Goal: Transaction & Acquisition: Download file/media

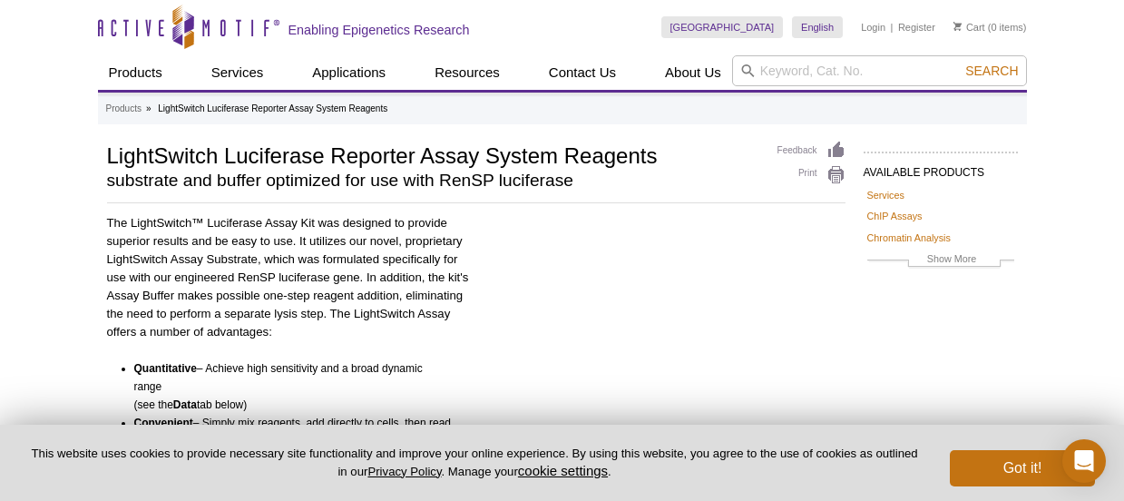
scroll to position [496, 0]
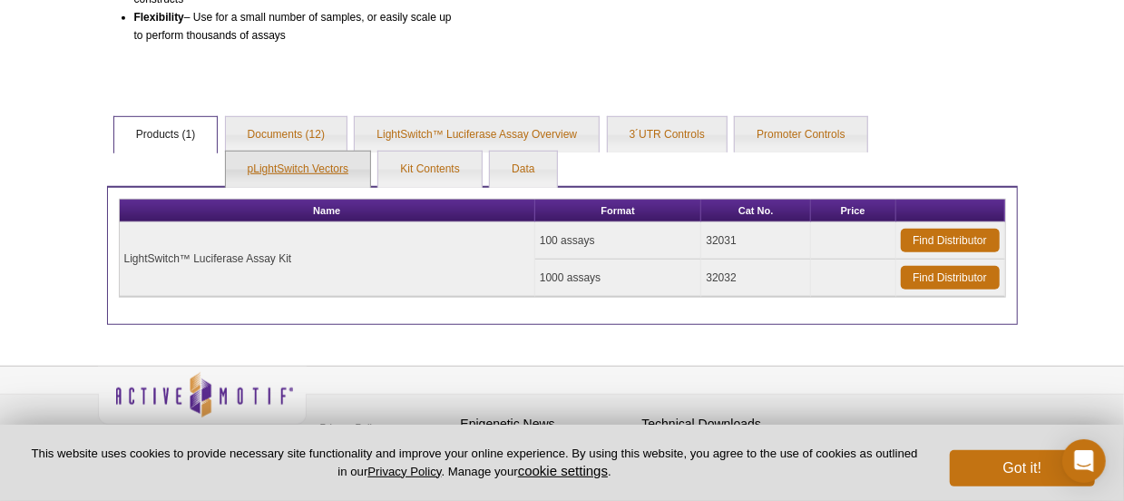
click at [299, 167] on link "pLightSwitch Vectors" at bounding box center [298, 170] width 144 height 36
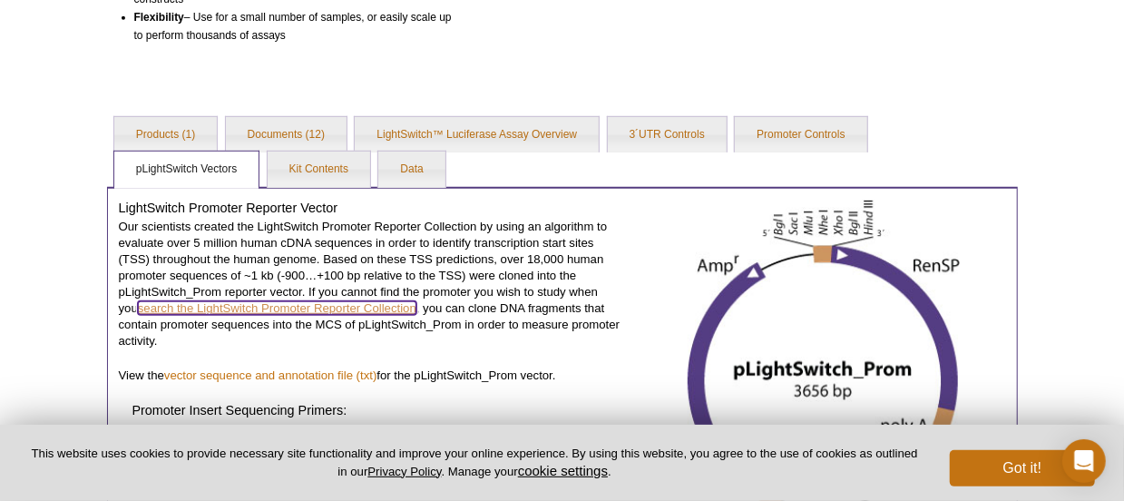
click at [270, 309] on link "search the LightSwitch Promoter Reporter Collection" at bounding box center [277, 308] width 279 height 14
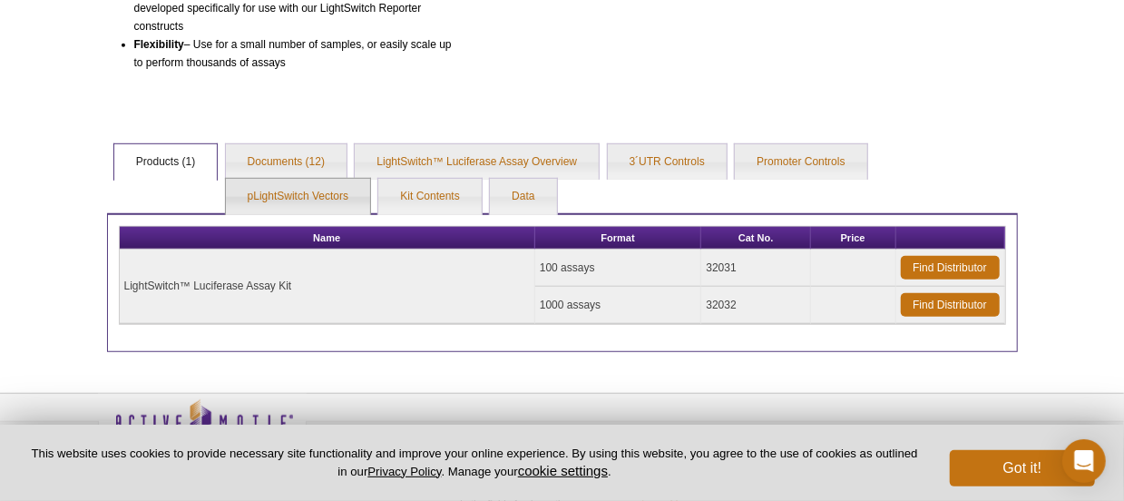
scroll to position [496, 0]
click at [515, 193] on link "Data" at bounding box center [523, 197] width 66 height 36
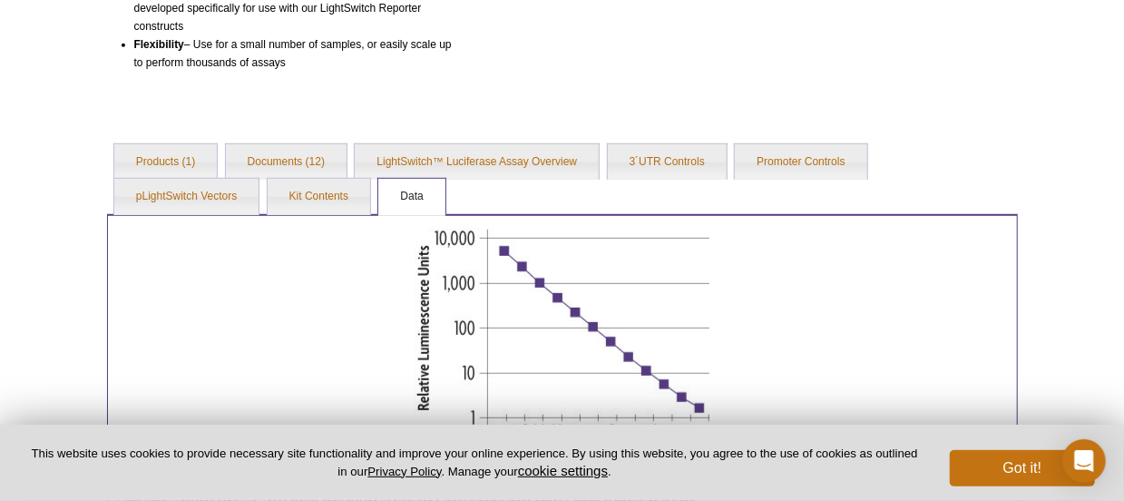
scroll to position [514, 0]
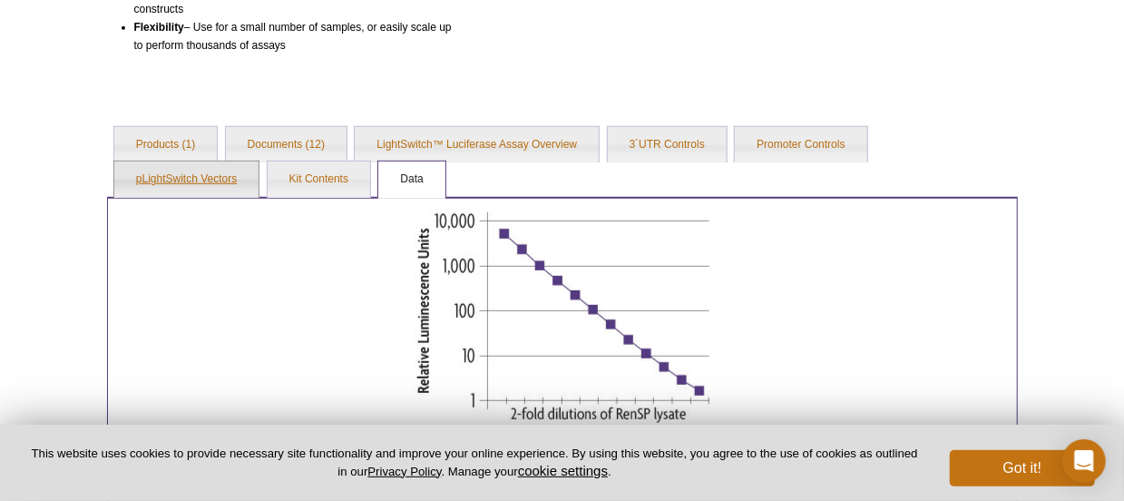
click at [195, 180] on link "pLightSwitch Vectors" at bounding box center [186, 180] width 144 height 36
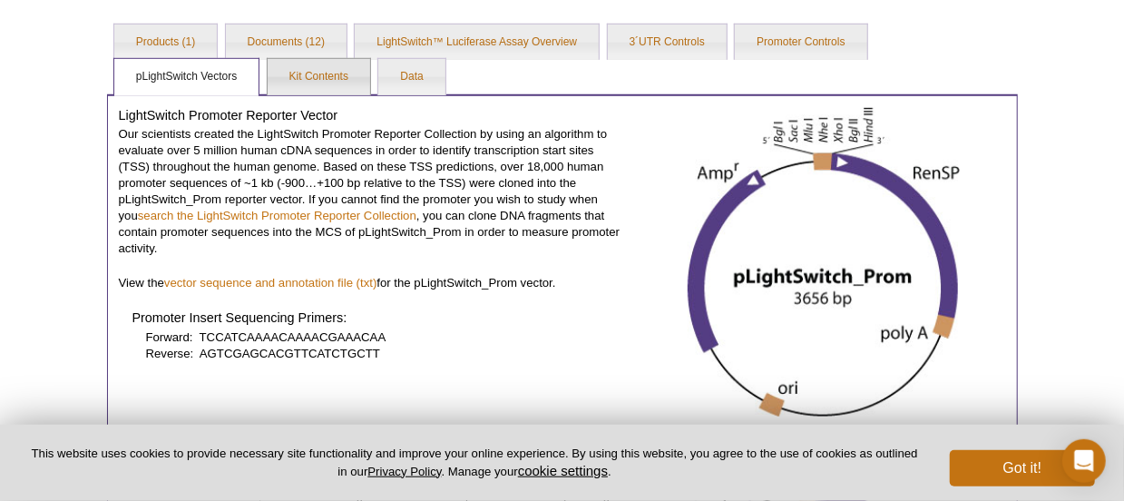
scroll to position [702, 0]
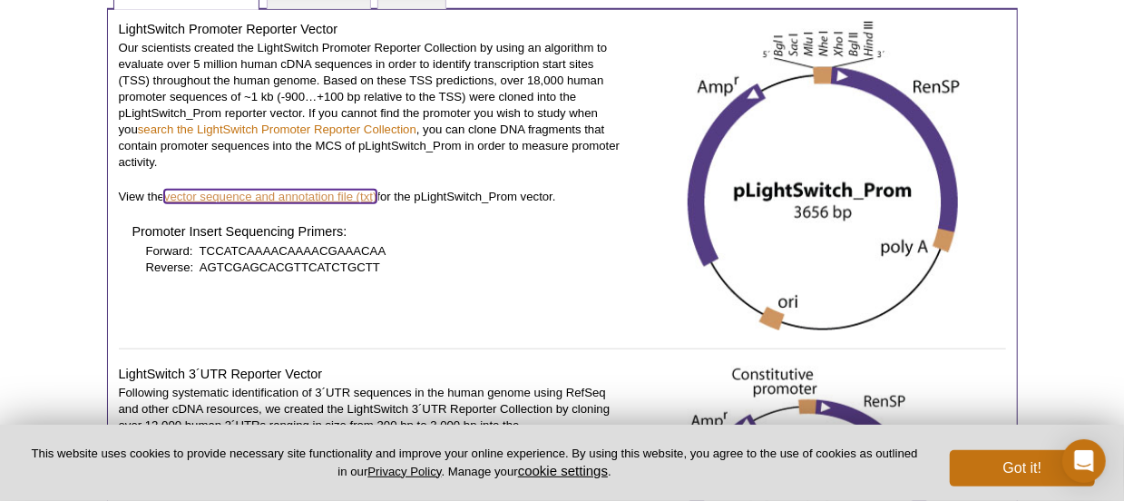
click at [305, 190] on link "vector sequence and annotation file (txt)" at bounding box center [270, 197] width 213 height 14
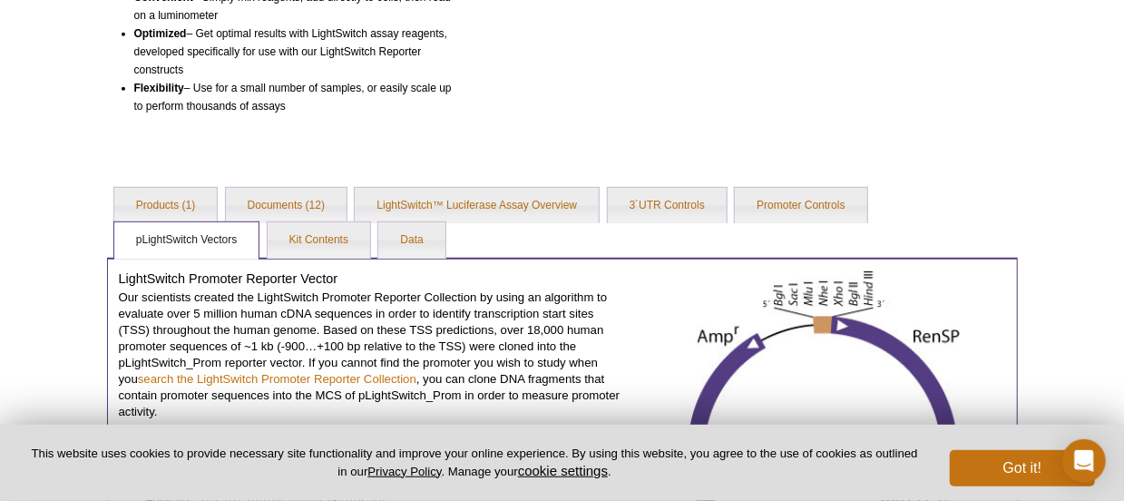
scroll to position [392, 0]
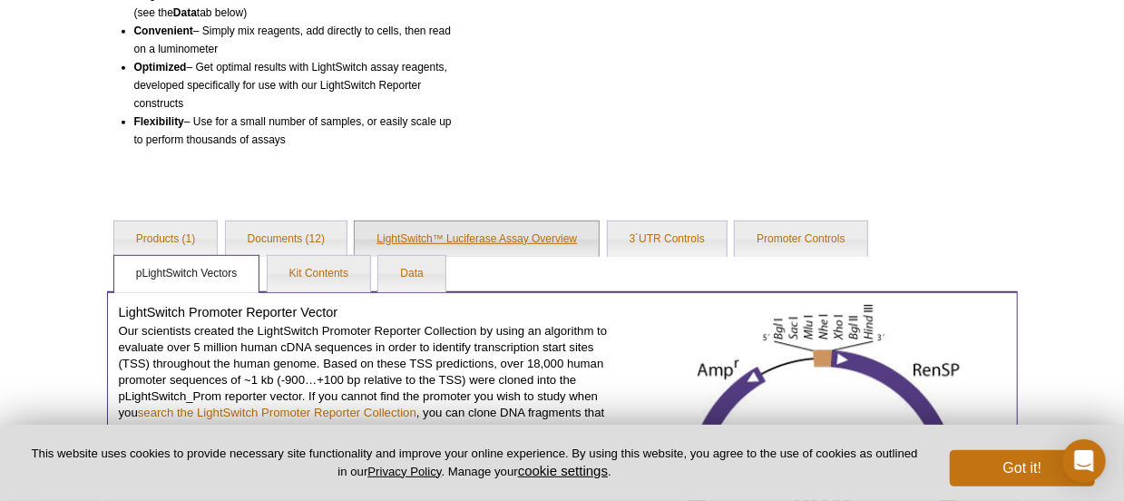
click at [517, 242] on link "LightSwitch™ Luciferase Assay Overview" at bounding box center [477, 239] width 244 height 36
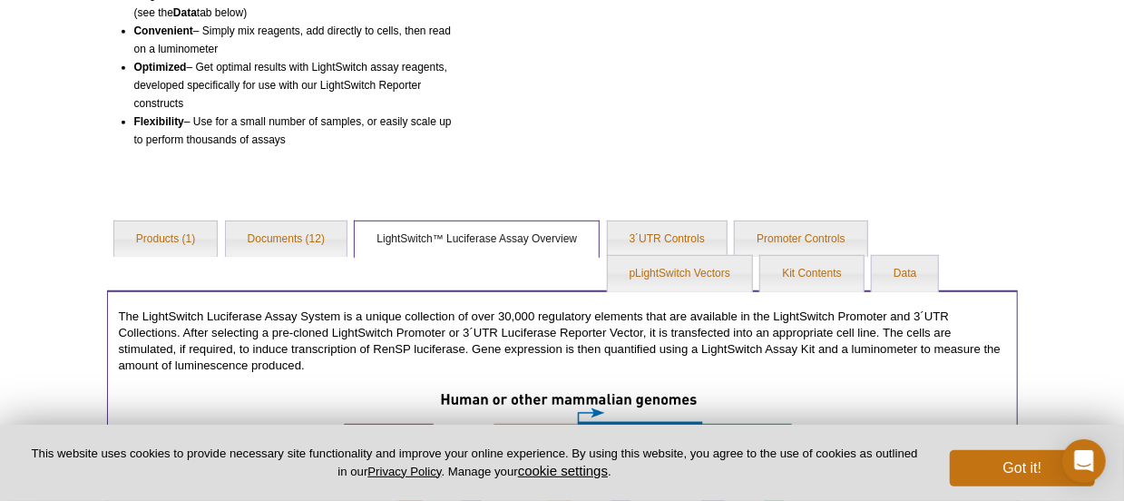
scroll to position [581, 0]
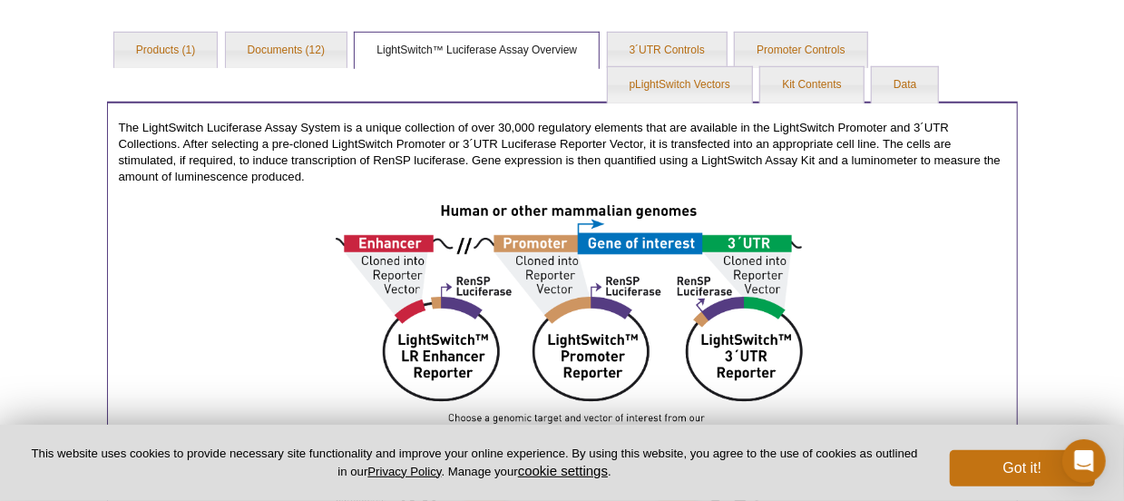
click at [527, 240] on img at bounding box center [562, 497] width 481 height 589
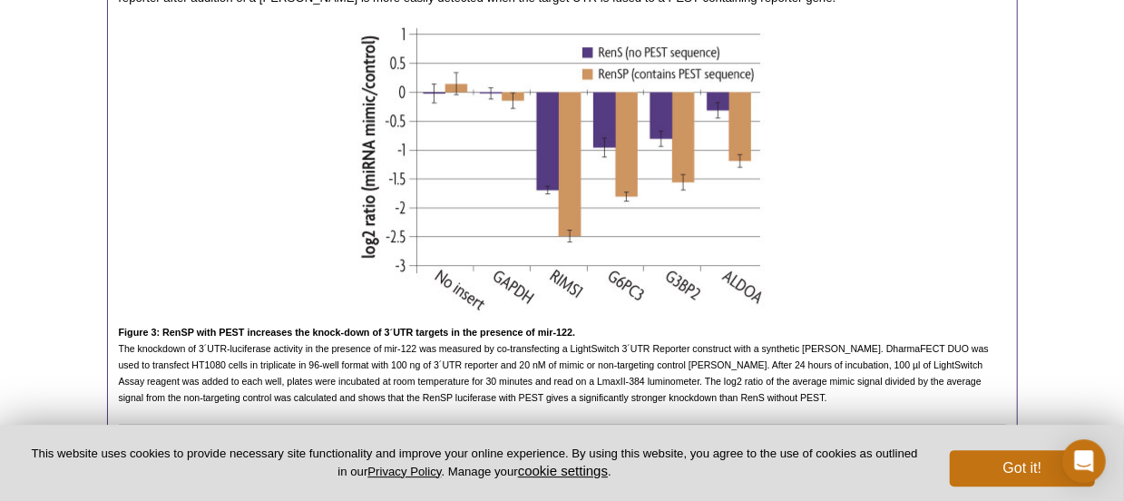
scroll to position [2760, 0]
